Goal: Transaction & Acquisition: Purchase product/service

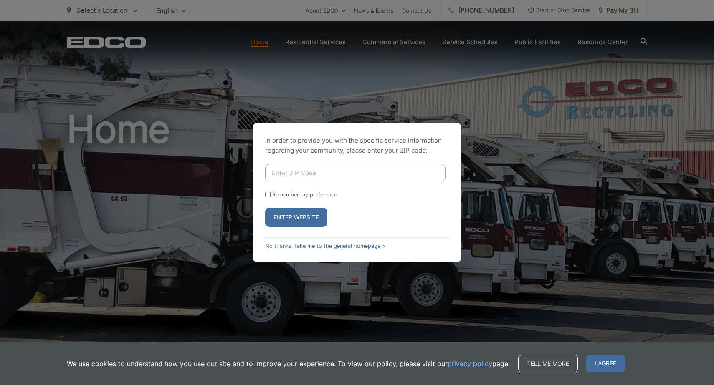
click at [312, 176] on input "Enter ZIP Code" at bounding box center [355, 173] width 180 height 18
type input "91932"
click at [296, 217] on button "Enter Website" at bounding box center [296, 217] width 62 height 19
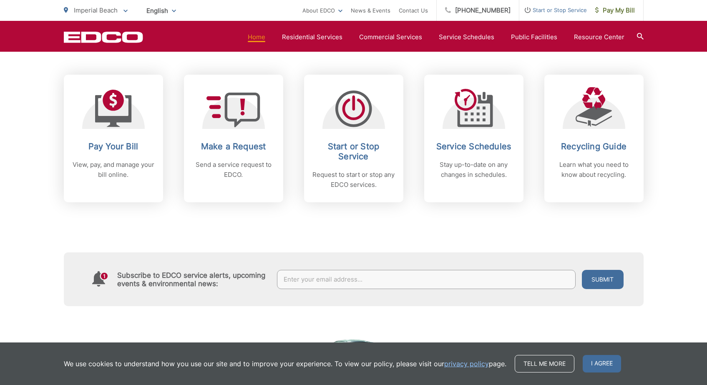
scroll to position [305, 0]
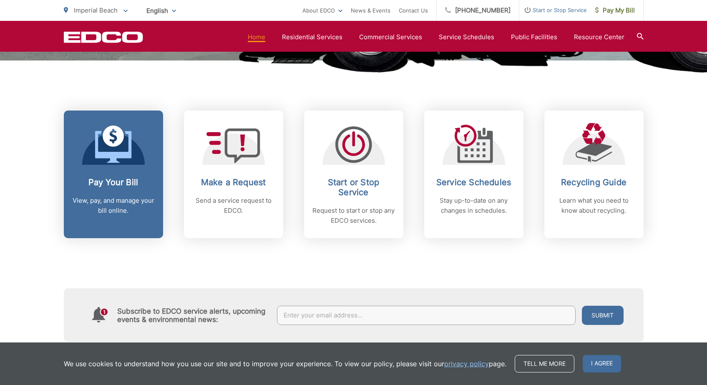
click at [139, 137] on div at bounding box center [113, 144] width 63 height 42
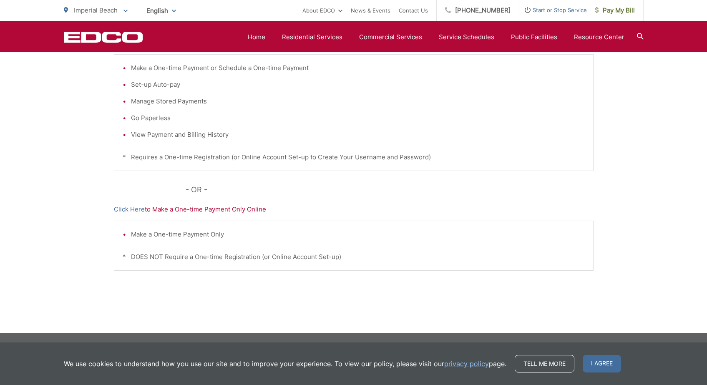
scroll to position [208, 0]
click at [608, 359] on span "I agree" at bounding box center [602, 364] width 38 height 18
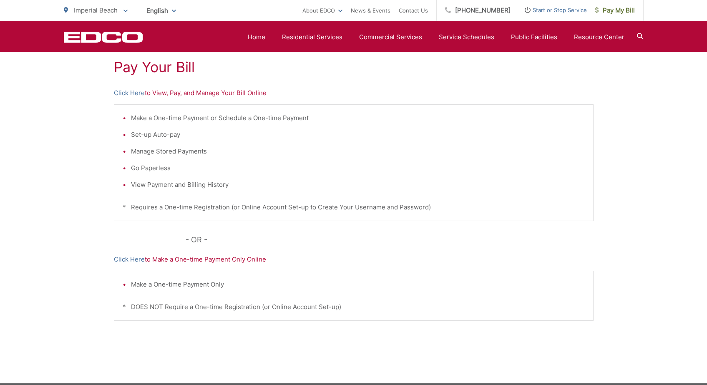
scroll to position [155, 0]
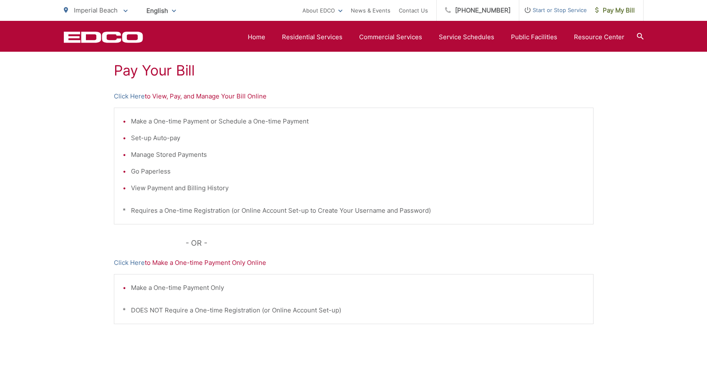
click at [167, 95] on p "Click Here to View, Pay, and Manage Your Bill Online" at bounding box center [354, 96] width 480 height 10
click at [138, 184] on li "View Payment and Billing History" at bounding box center [358, 188] width 454 height 10
click at [172, 97] on p "Click Here to View, Pay, and Manage Your Bill Online" at bounding box center [354, 96] width 480 height 10
click at [224, 177] on ul "Make a One-time Payment or Schedule a One-time Payment Set-up Auto-pay Manage S…" at bounding box center [354, 154] width 462 height 77
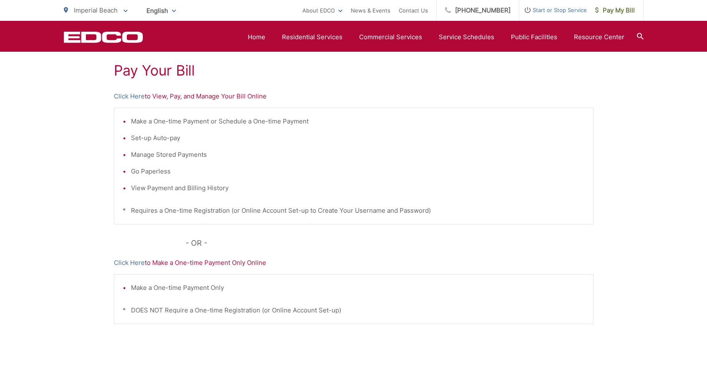
click at [215, 159] on li "Manage Stored Payments" at bounding box center [358, 155] width 454 height 10
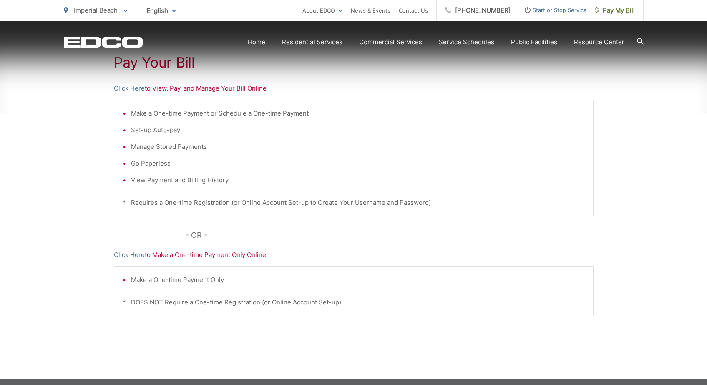
scroll to position [166, 0]
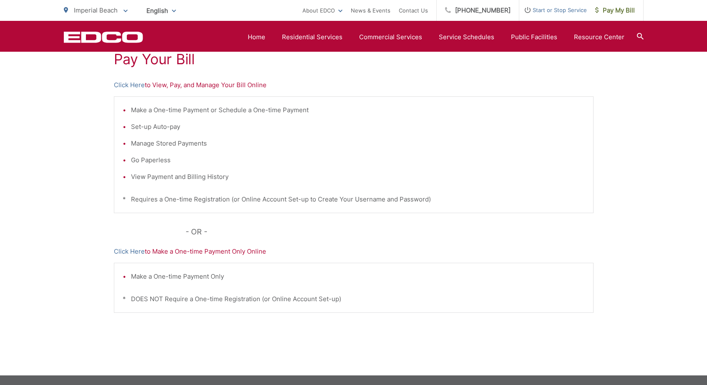
click at [171, 131] on li "Set-up Auto-pay" at bounding box center [358, 127] width 454 height 10
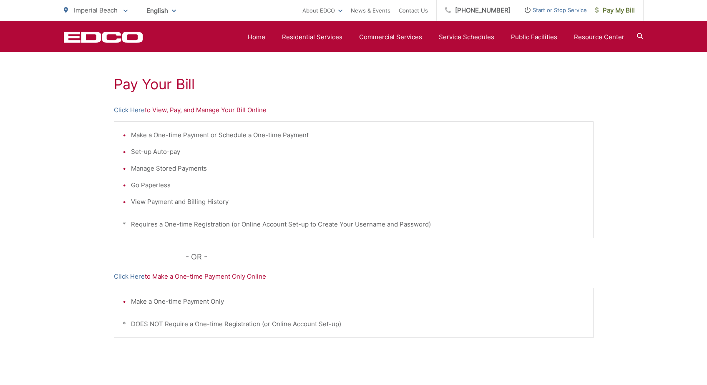
scroll to position [120, 0]
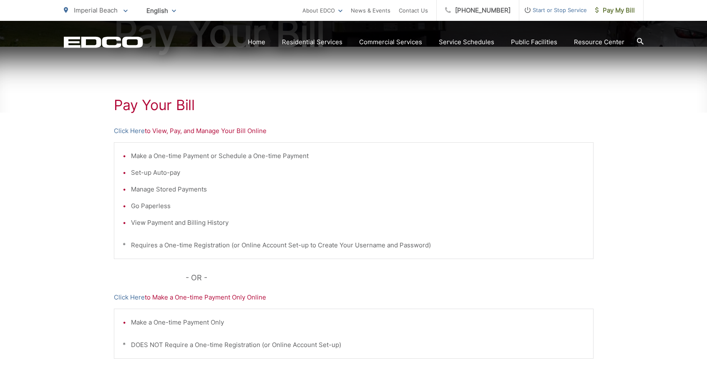
click at [242, 299] on p "Click Here to Make a One-time Payment Only Online" at bounding box center [354, 298] width 480 height 10
click at [252, 300] on p "Click Here to Make a One-time Payment Only Online" at bounding box center [354, 298] width 480 height 10
click at [203, 325] on li "Make a One-time Payment Only" at bounding box center [358, 323] width 454 height 10
click at [201, 345] on p "* DOES NOT Require a One-time Registration (or Online Account Set-up)" at bounding box center [354, 345] width 462 height 10
click at [185, 222] on li "View Payment and Billing History" at bounding box center [358, 223] width 454 height 10
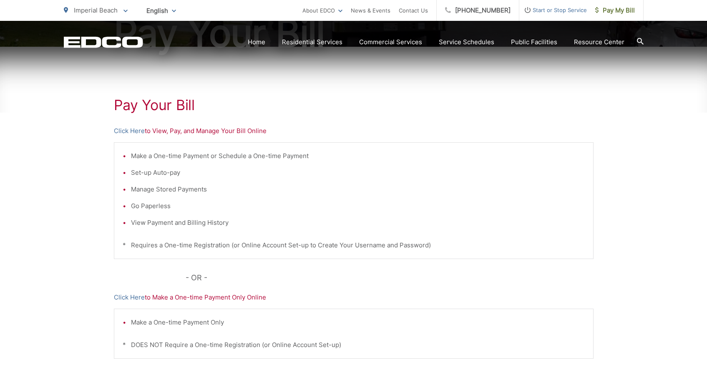
click at [168, 190] on li "Manage Stored Payments" at bounding box center [358, 189] width 454 height 10
click at [167, 163] on ul "Make a One-time Payment or Schedule a One-time Payment Set-up Auto-pay Manage S…" at bounding box center [354, 189] width 462 height 77
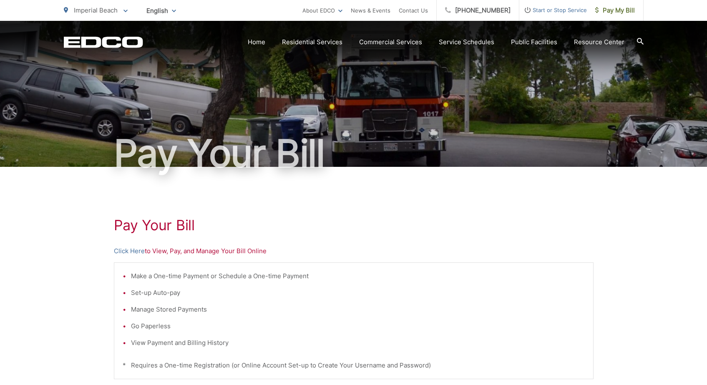
scroll to position [0, 0]
click at [596, 12] on icon at bounding box center [597, 10] width 3 height 6
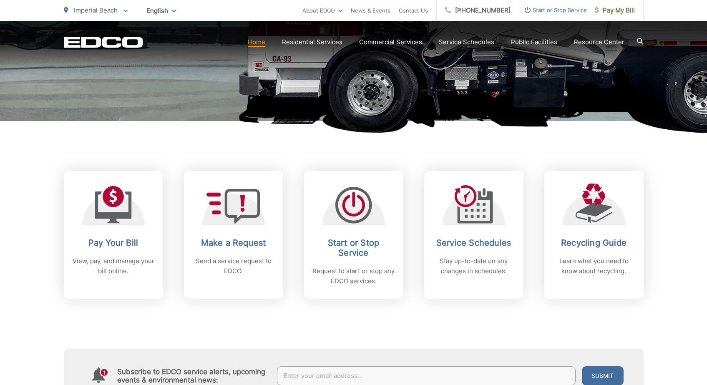
scroll to position [268, 0]
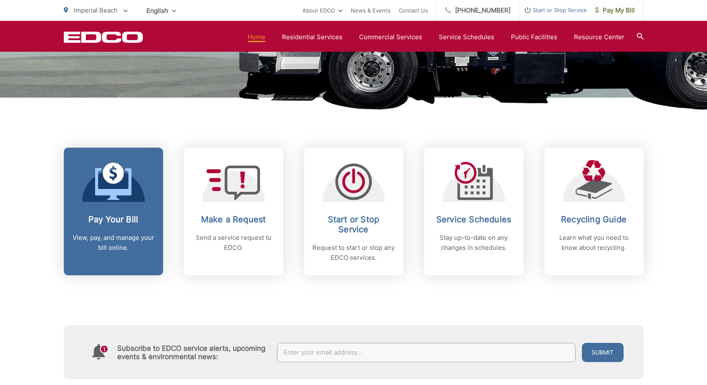
click at [127, 206] on link "Pay Your Bill View, pay, and manage your bill online." at bounding box center [113, 212] width 99 height 128
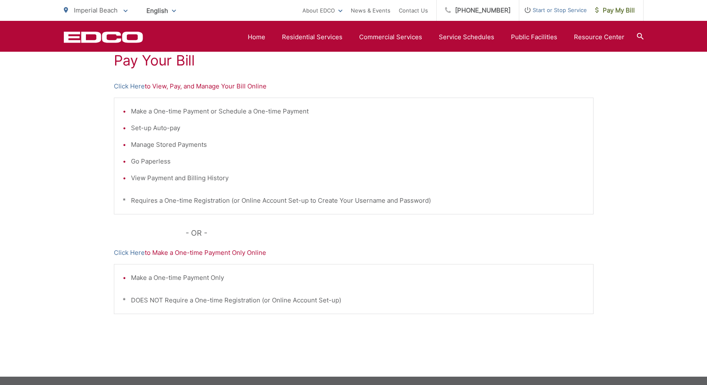
scroll to position [155, 0]
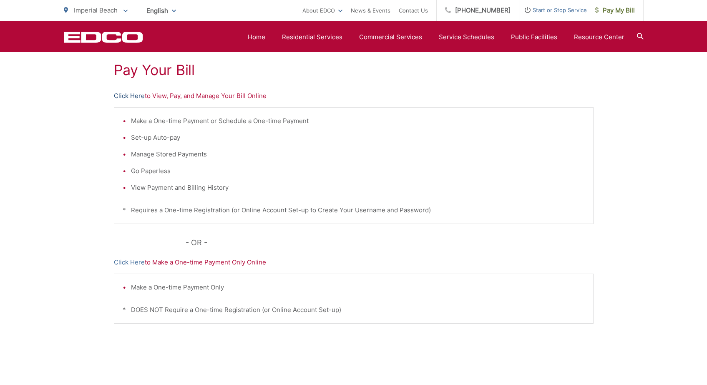
click at [126, 92] on link "Click Here" at bounding box center [129, 96] width 31 height 10
